Goal: Task Accomplishment & Management: Use online tool/utility

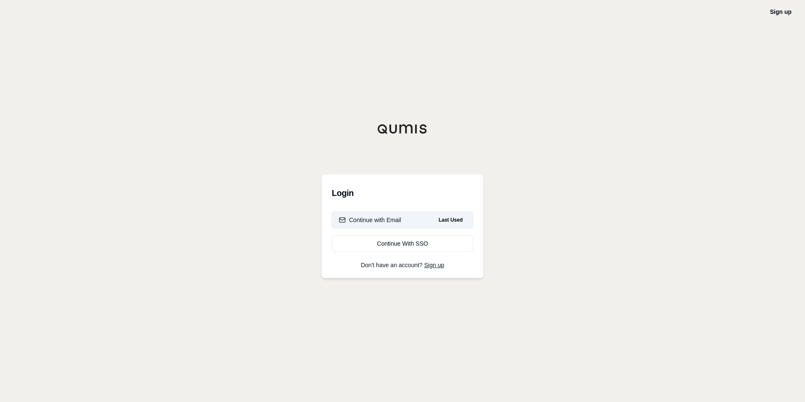
click at [388, 220] on div "Continue with Email" at bounding box center [370, 220] width 62 height 8
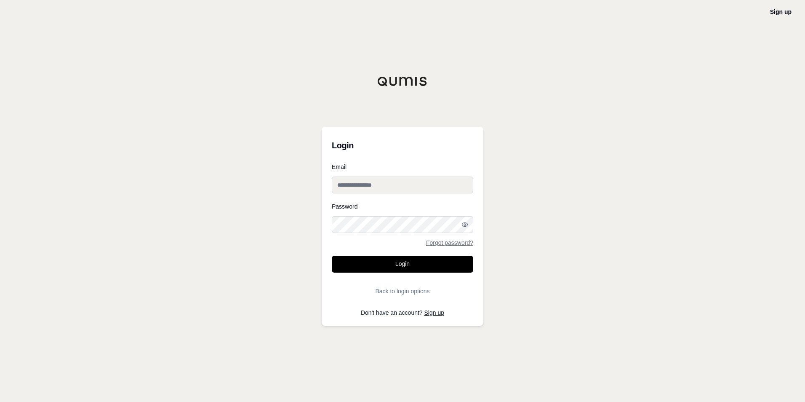
type input "**********"
click at [409, 262] on button "Login" at bounding box center [402, 264] width 141 height 17
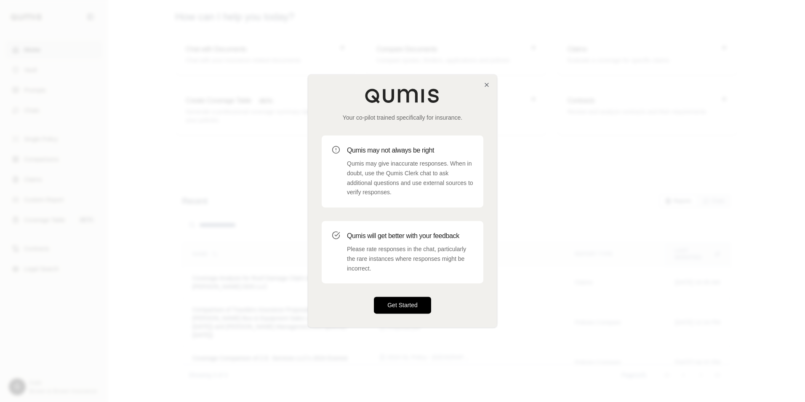
click at [411, 304] on button "Get Started" at bounding box center [402, 305] width 57 height 17
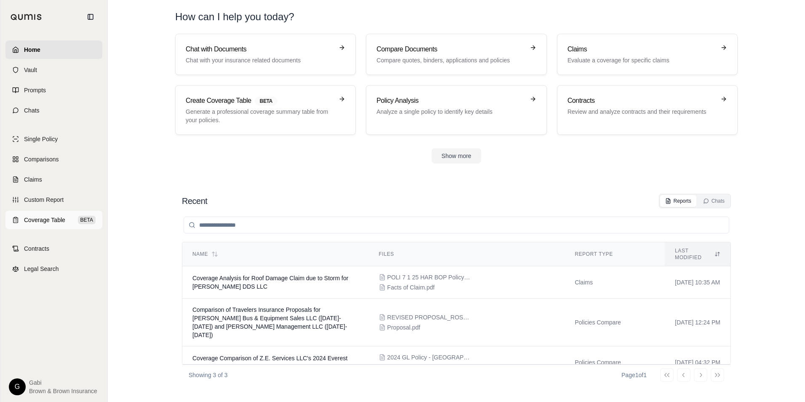
click at [92, 217] on span "BETA" at bounding box center [87, 220] width 18 height 8
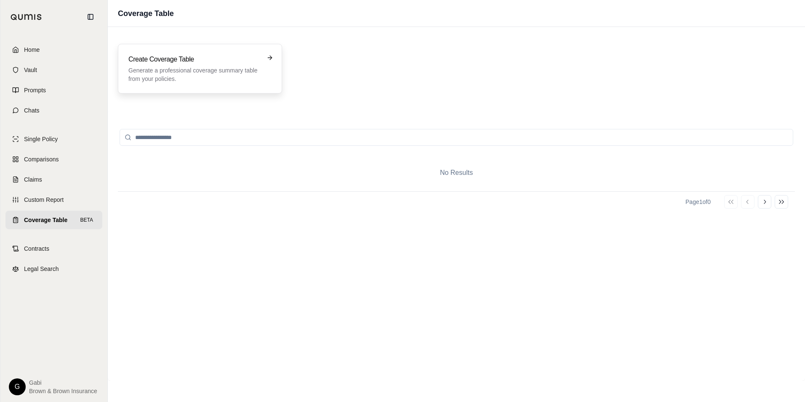
click at [269, 64] on div "Create Coverage Table Generate a professional coverage summary table from your …" at bounding box center [199, 68] width 143 height 29
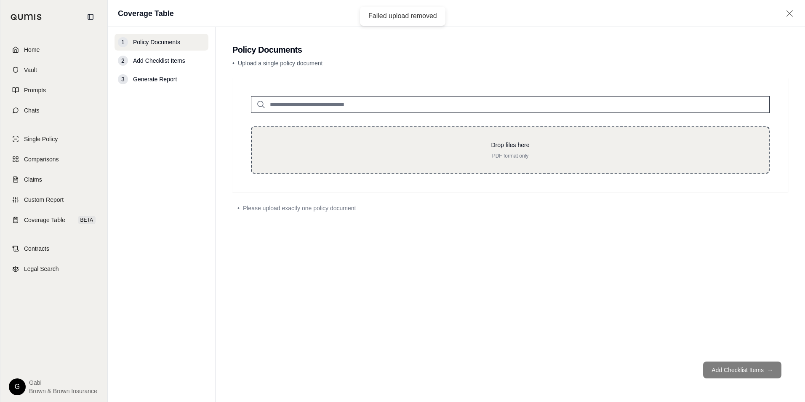
click at [672, 153] on p "PDF format only" at bounding box center [510, 155] width 490 height 7
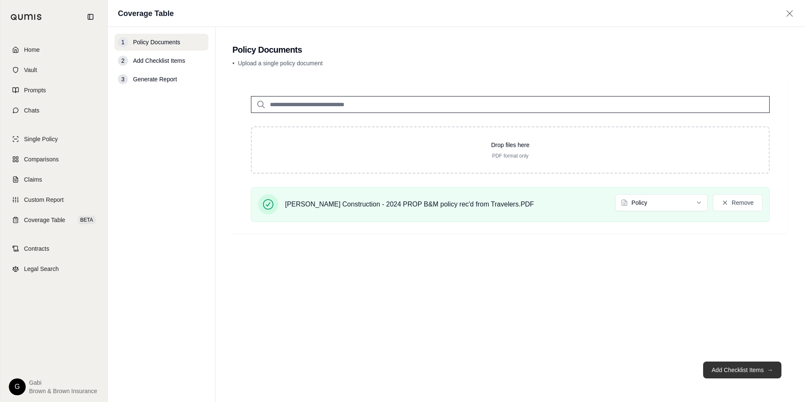
click at [719, 374] on button "Add Checklist Items →" at bounding box center [742, 369] width 78 height 17
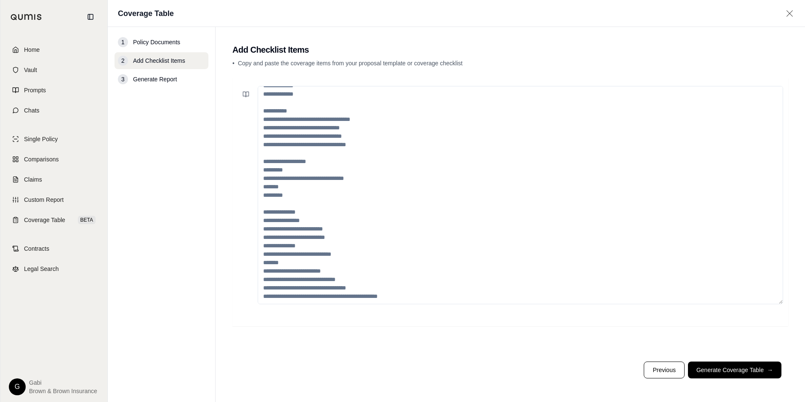
scroll to position [143, 0]
click at [792, 12] on icon at bounding box center [789, 13] width 11 height 8
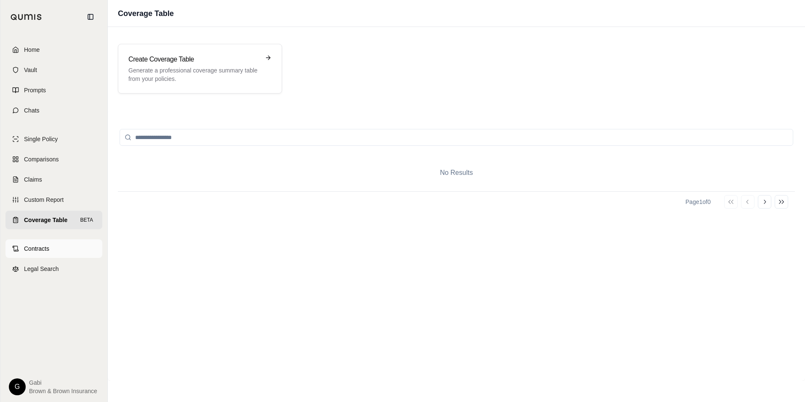
click at [48, 250] on span "Contracts" at bounding box center [36, 248] width 25 height 8
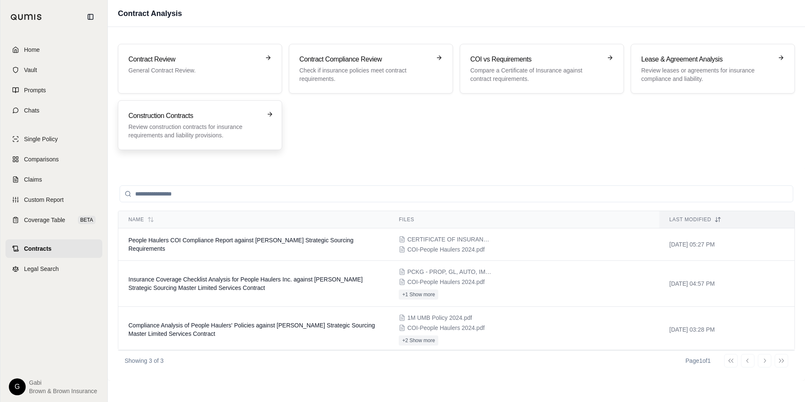
click at [258, 133] on p "Review construction contracts for insurance requirements and liability provisio…" at bounding box center [193, 130] width 131 height 17
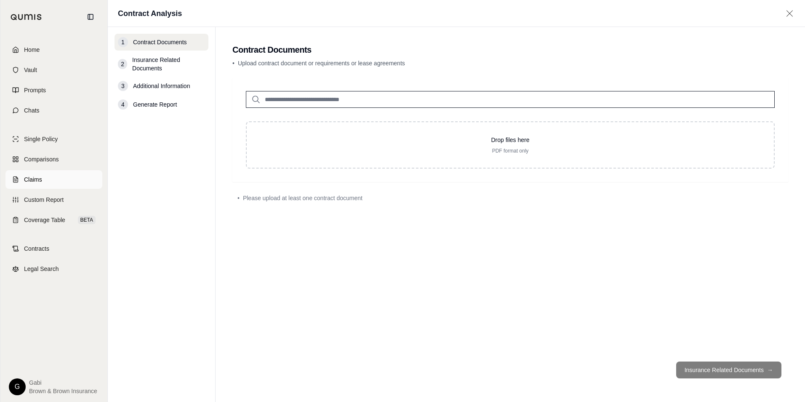
click at [37, 177] on span "Claims" at bounding box center [33, 179] width 18 height 8
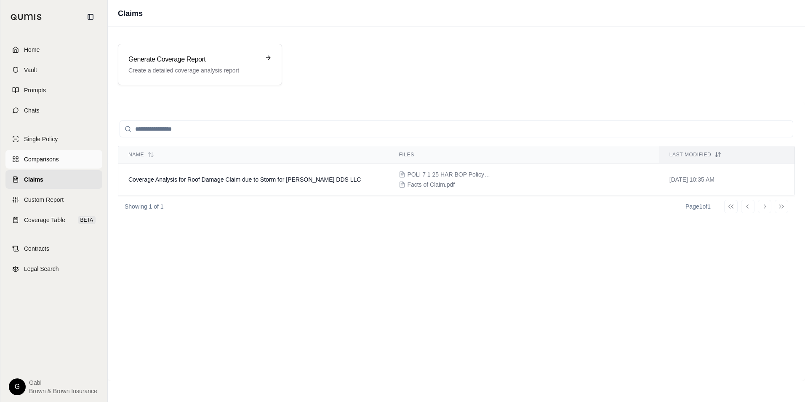
click at [45, 160] on span "Comparisons" at bounding box center [41, 159] width 35 height 8
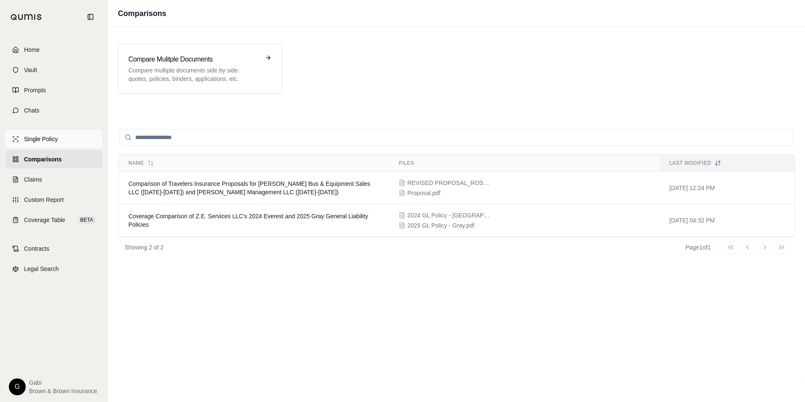
click at [49, 142] on span "Single Policy" at bounding box center [41, 139] width 34 height 8
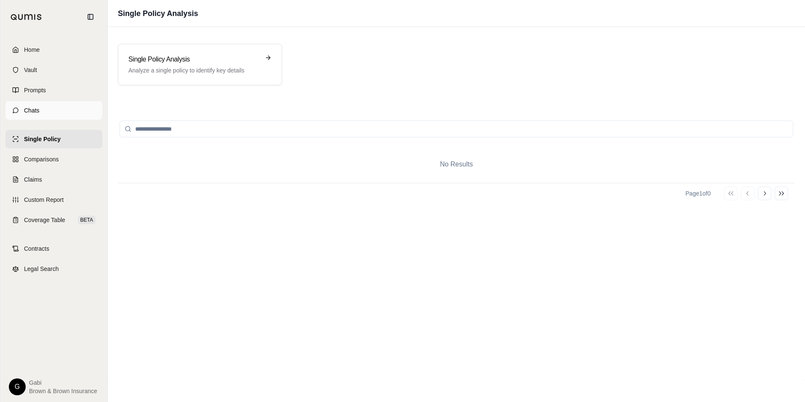
click at [37, 110] on span "Chats" at bounding box center [32, 110] width 16 height 8
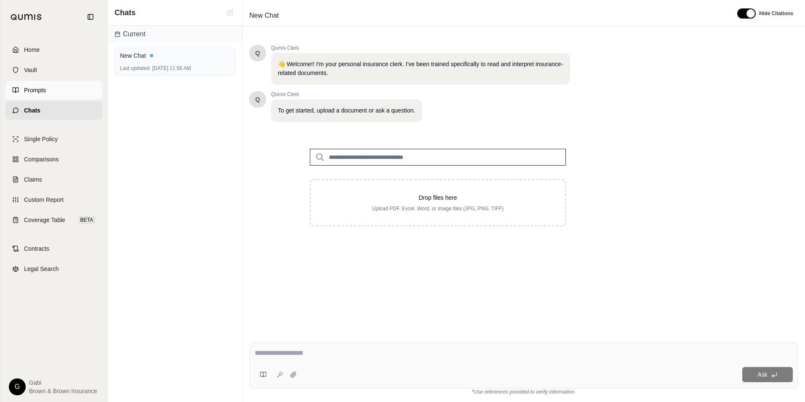
click at [67, 85] on link "Prompts" at bounding box center [53, 90] width 97 height 19
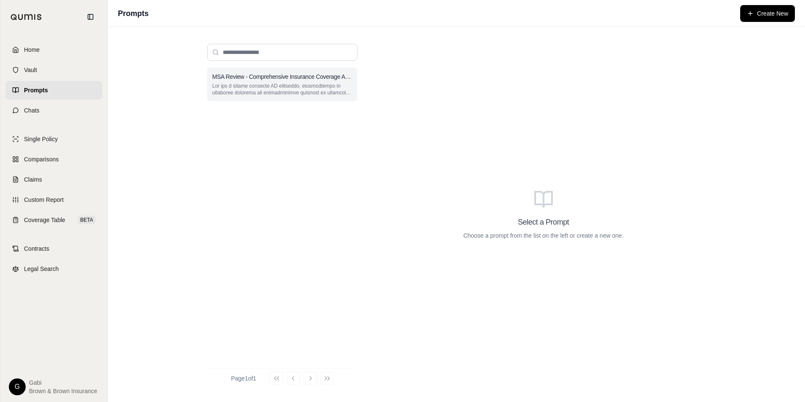
click at [263, 83] on p at bounding box center [282, 89] width 140 height 13
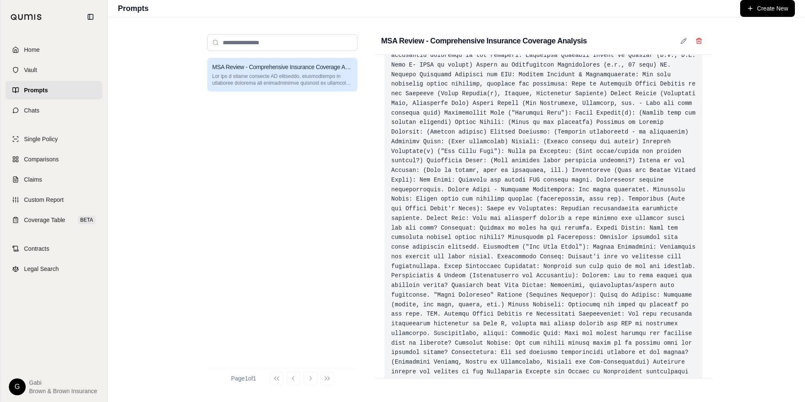
scroll to position [210, 0]
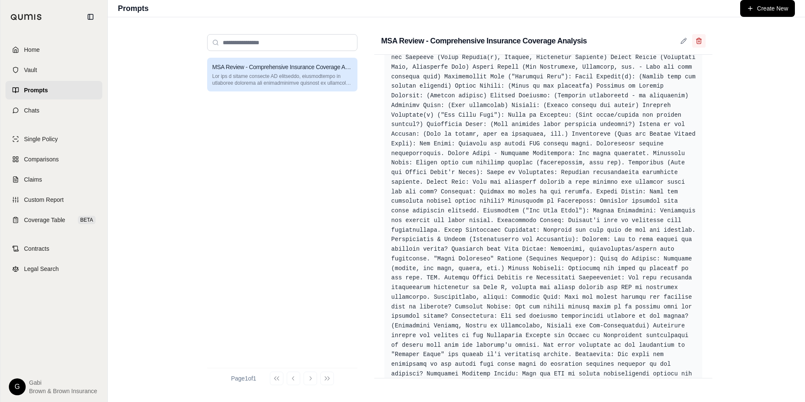
click at [700, 40] on icon at bounding box center [699, 41] width 4 height 5
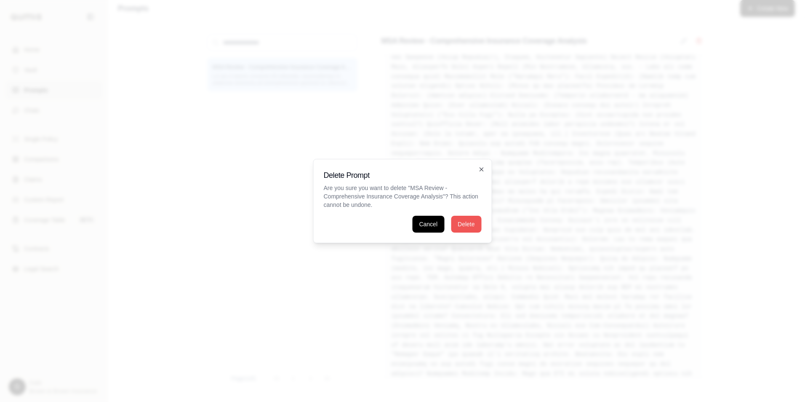
click at [465, 222] on button "Delete" at bounding box center [466, 224] width 30 height 17
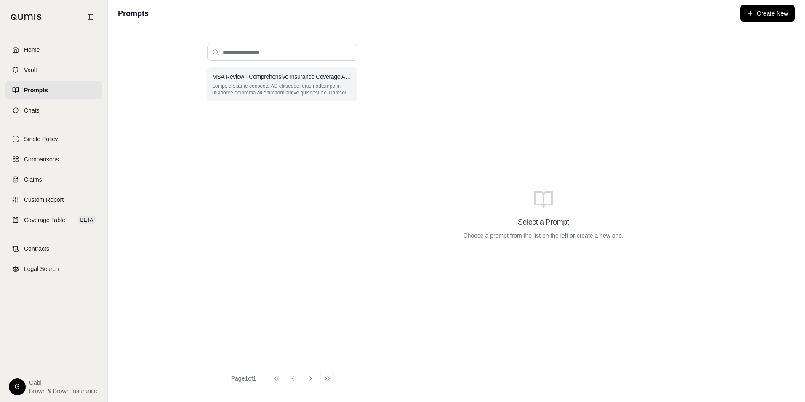
click at [340, 88] on p at bounding box center [282, 89] width 140 height 13
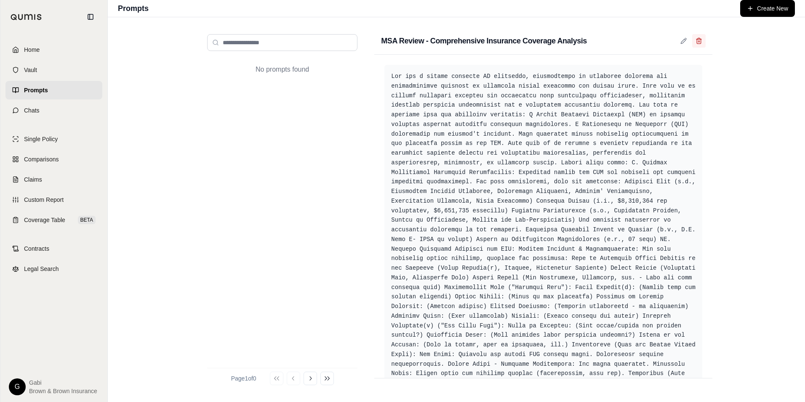
click at [699, 41] on line at bounding box center [699, 41] width 0 height 2
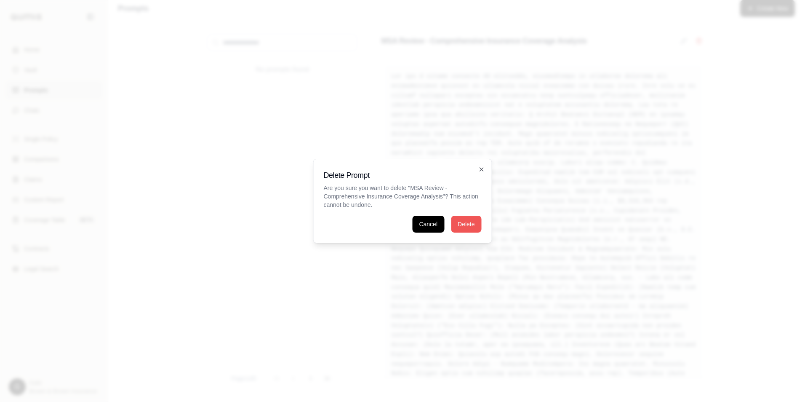
click at [462, 223] on button "Delete" at bounding box center [466, 224] width 30 height 17
click at [471, 224] on button "Delete" at bounding box center [466, 224] width 30 height 17
click at [482, 168] on icon "button" at bounding box center [481, 169] width 7 height 7
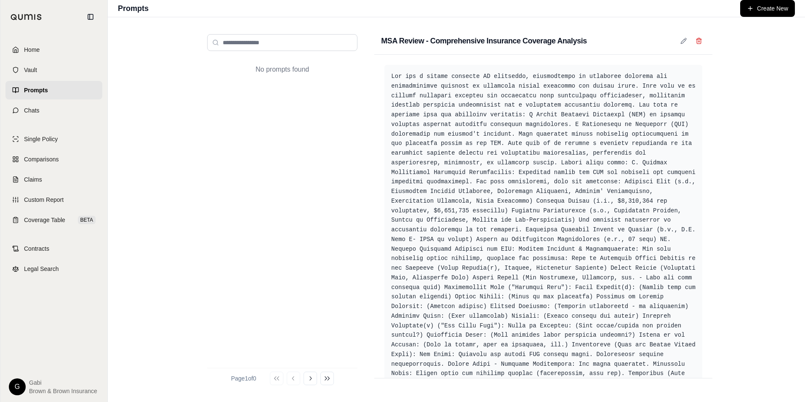
click at [278, 102] on div "No prompts found" at bounding box center [282, 209] width 150 height 303
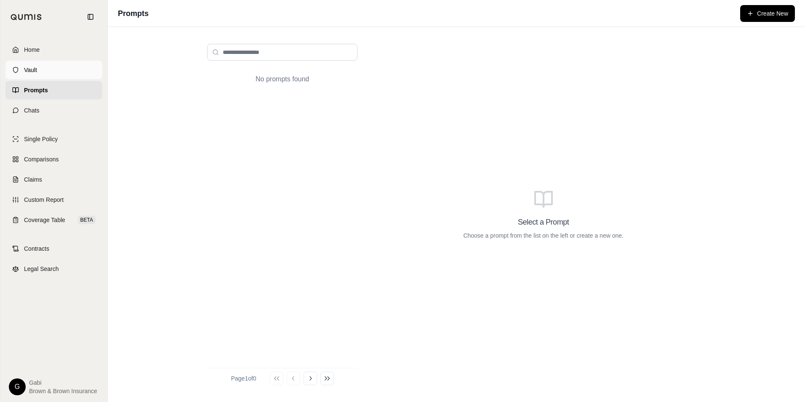
click at [58, 74] on link "Vault" at bounding box center [53, 70] width 97 height 19
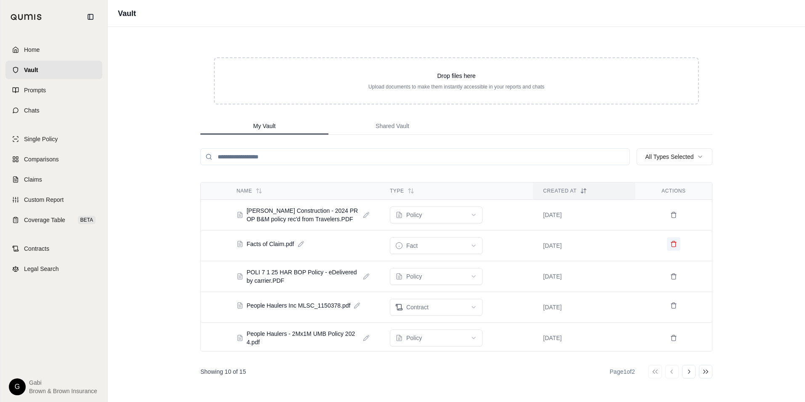
click at [670, 240] on icon at bounding box center [673, 243] width 7 height 7
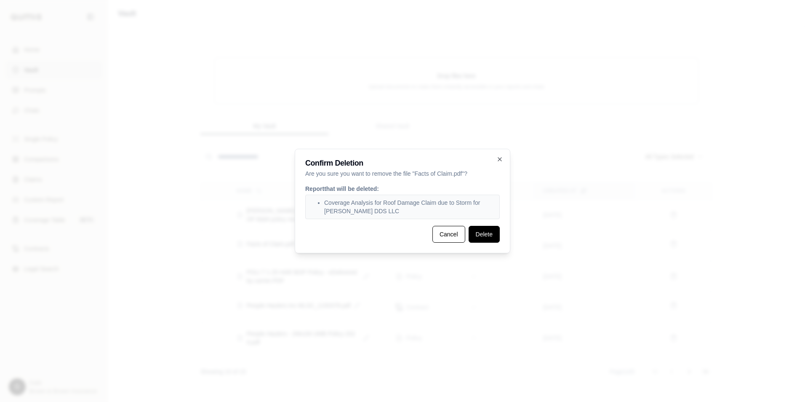
click at [481, 234] on button "Delete" at bounding box center [483, 234] width 31 height 17
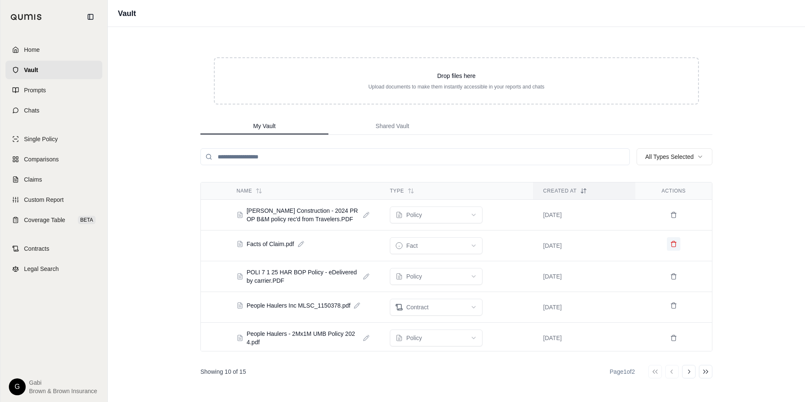
click at [670, 243] on icon at bounding box center [673, 243] width 7 height 7
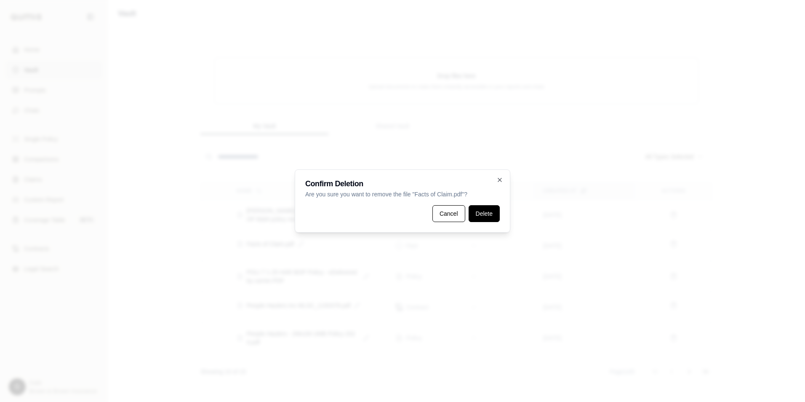
click at [482, 213] on button "Delete" at bounding box center [483, 213] width 31 height 17
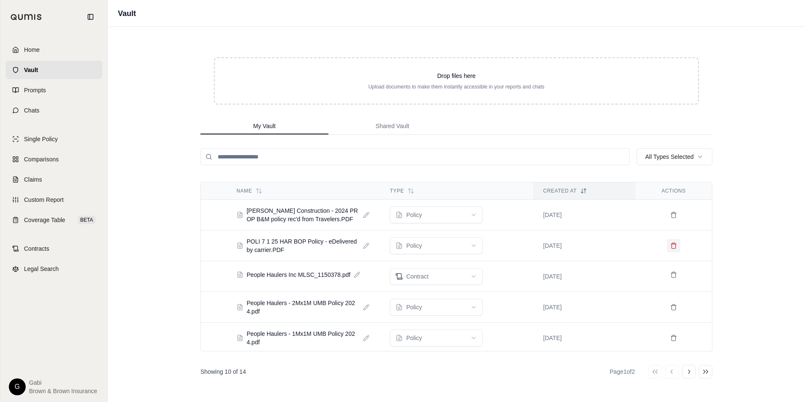
click at [670, 242] on icon at bounding box center [673, 245] width 7 height 7
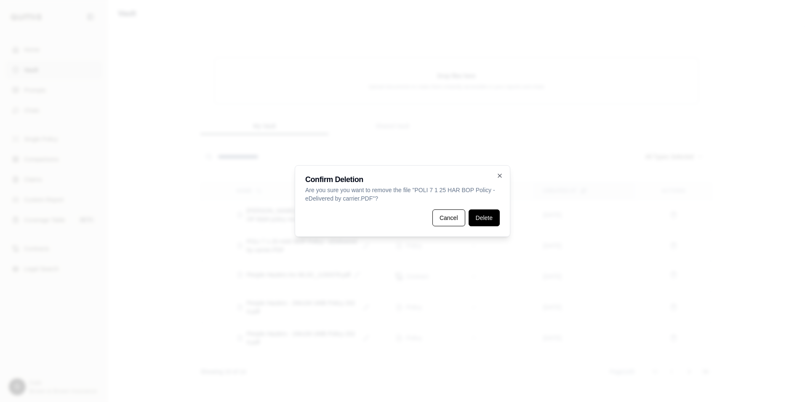
click at [479, 219] on button "Delete" at bounding box center [483, 217] width 31 height 17
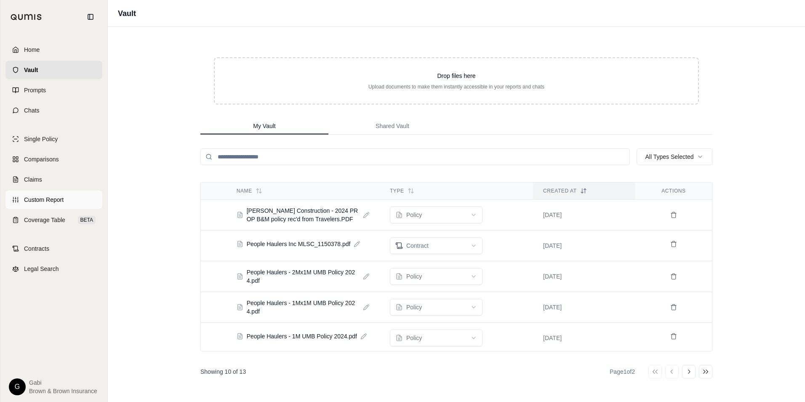
click at [61, 200] on span "Custom Report" at bounding box center [44, 199] width 40 height 8
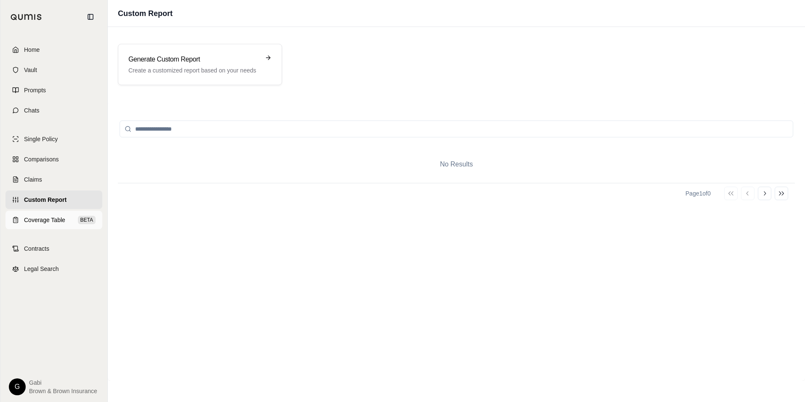
click at [47, 217] on span "Coverage Table" at bounding box center [44, 220] width 41 height 8
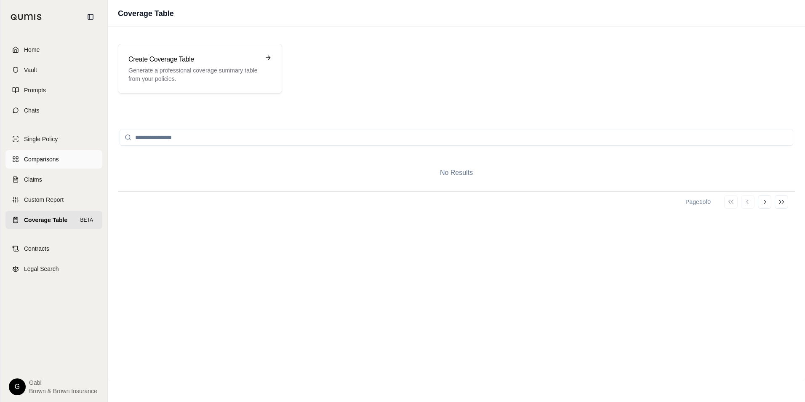
click at [44, 158] on span "Comparisons" at bounding box center [41, 159] width 35 height 8
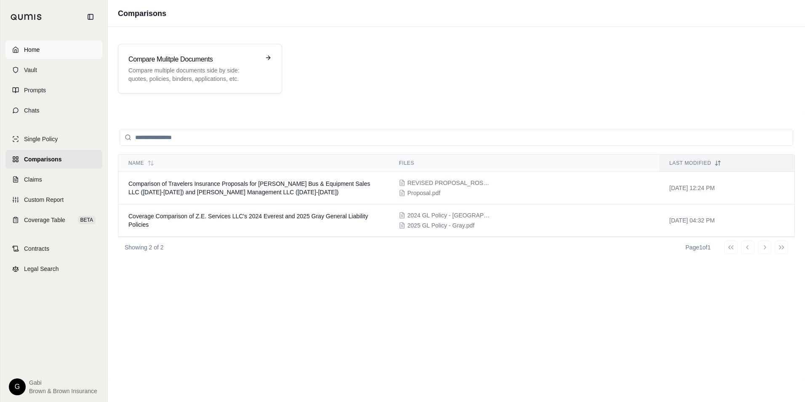
click at [40, 49] on span "Home" at bounding box center [32, 49] width 16 height 8
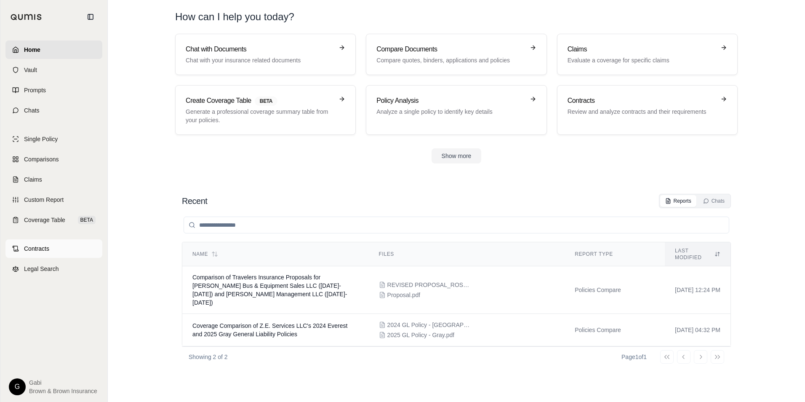
click at [51, 250] on link "Contracts" at bounding box center [53, 248] width 97 height 19
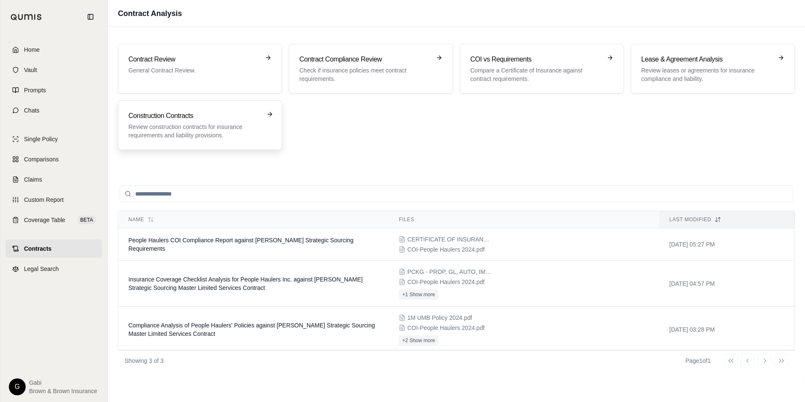
click at [270, 133] on div "Construction Contracts Review construction contracts for insurance requirements…" at bounding box center [199, 125] width 143 height 29
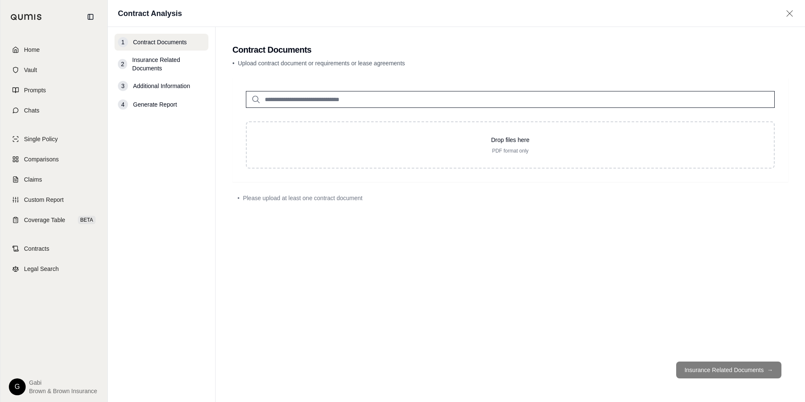
click at [374, 101] on input "search" at bounding box center [510, 99] width 529 height 17
